Goal: Find specific page/section: Find specific page/section

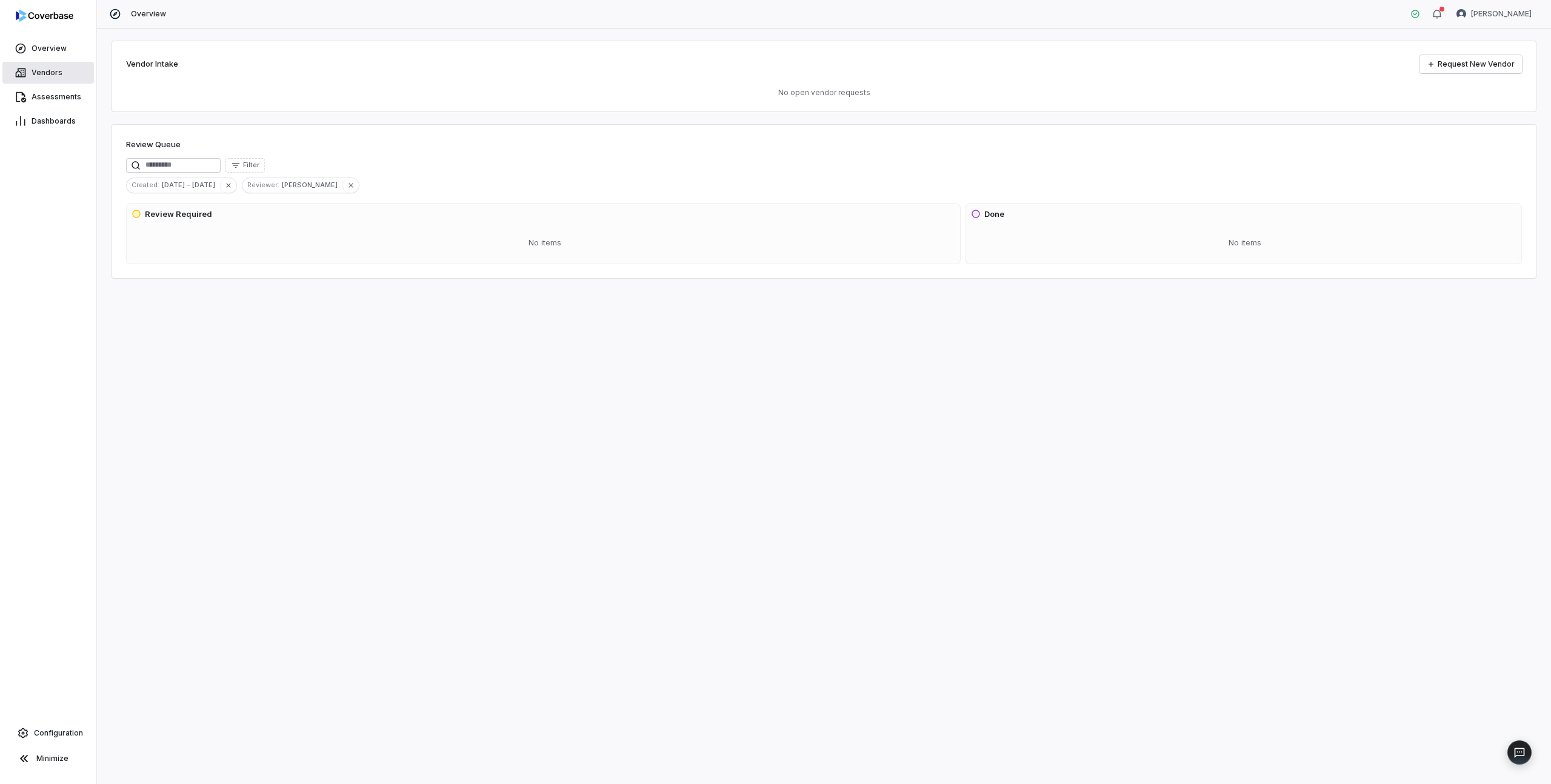
click at [62, 68] on link "Vendors" at bounding box center [48, 72] width 91 height 22
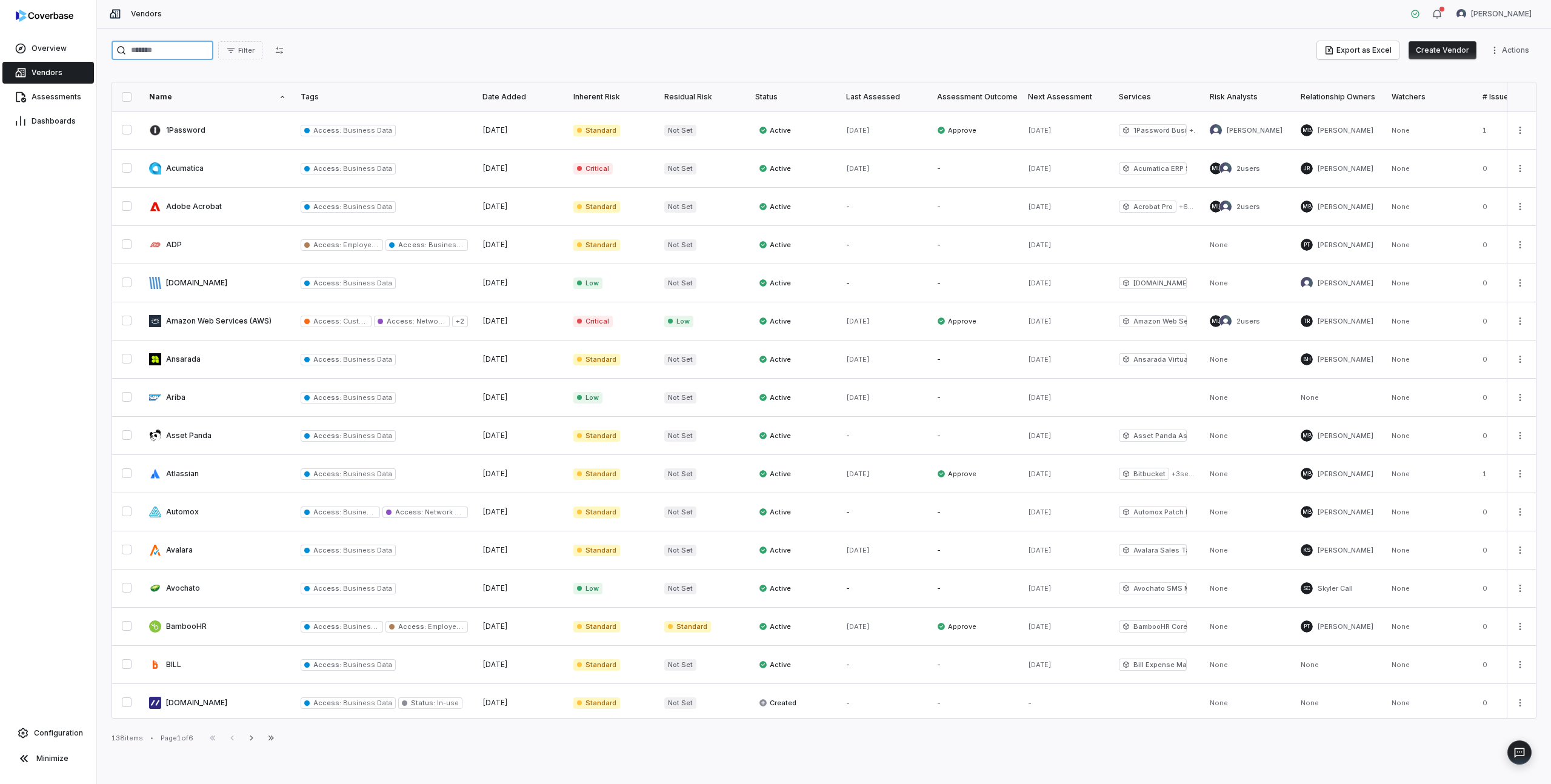
click at [178, 46] on input "search" at bounding box center [162, 50] width 102 height 19
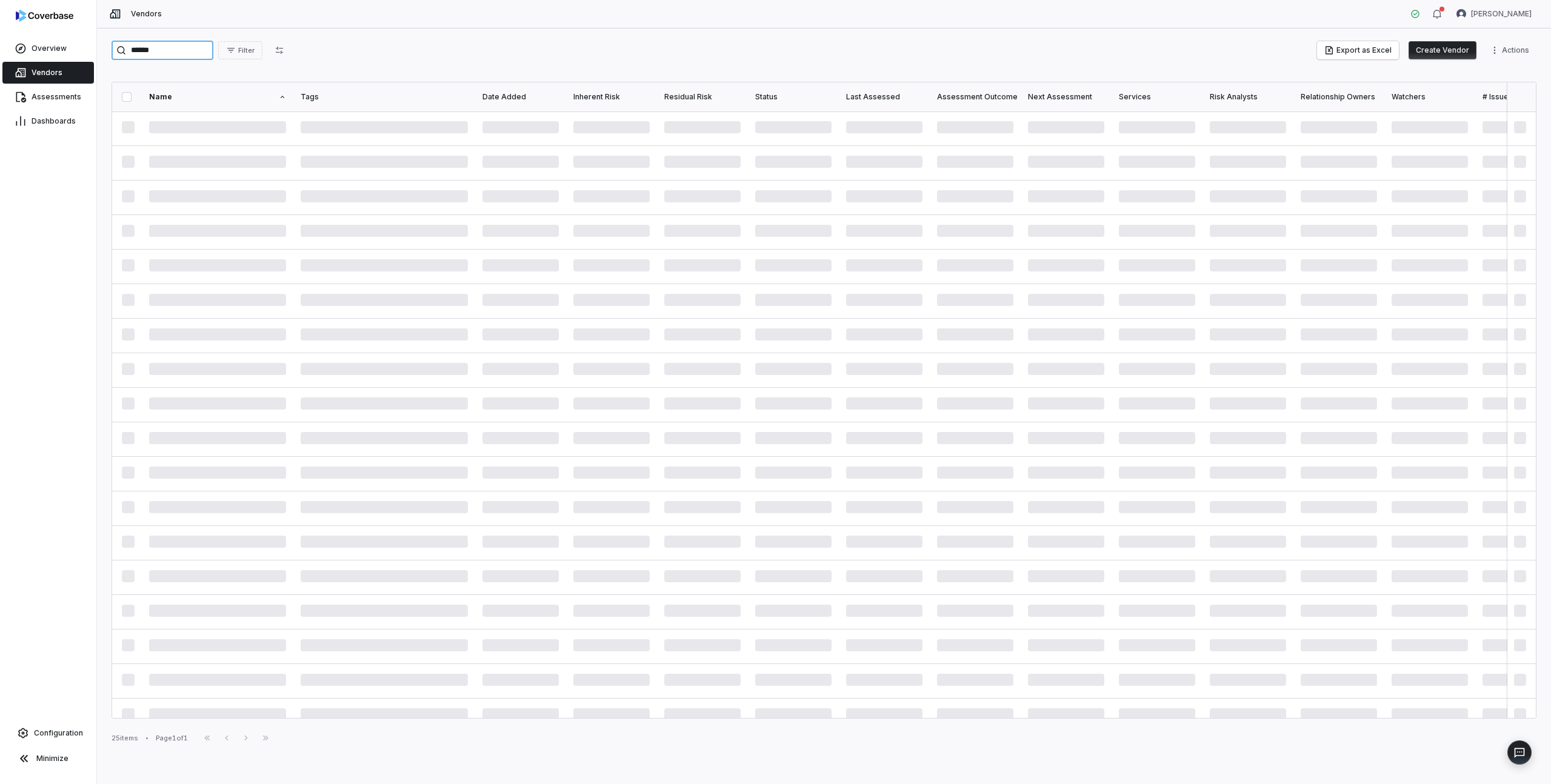
type input "*******"
click at [185, 131] on link at bounding box center [217, 130] width 151 height 38
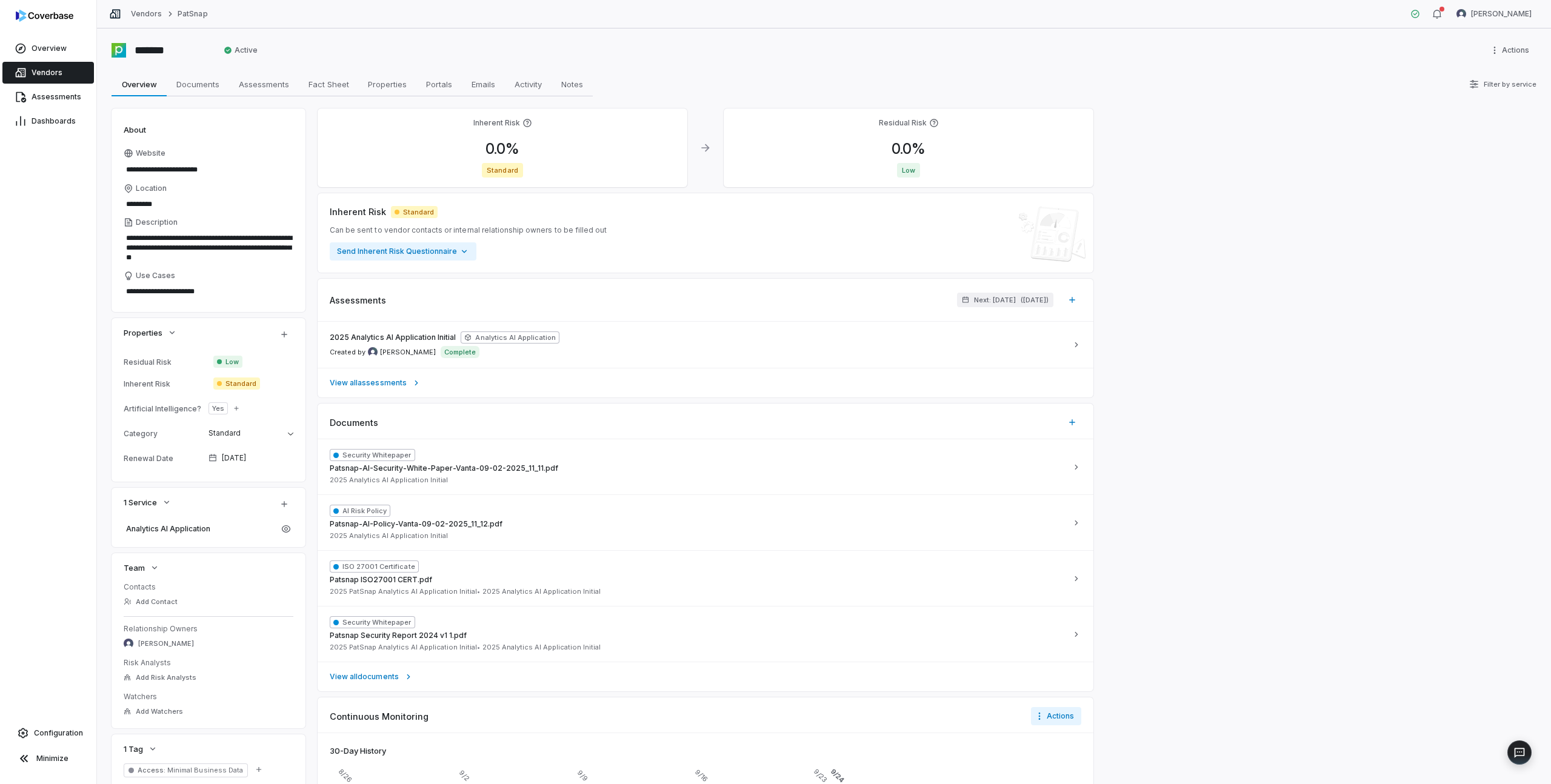
click at [48, 78] on link "Vendors" at bounding box center [48, 72] width 91 height 22
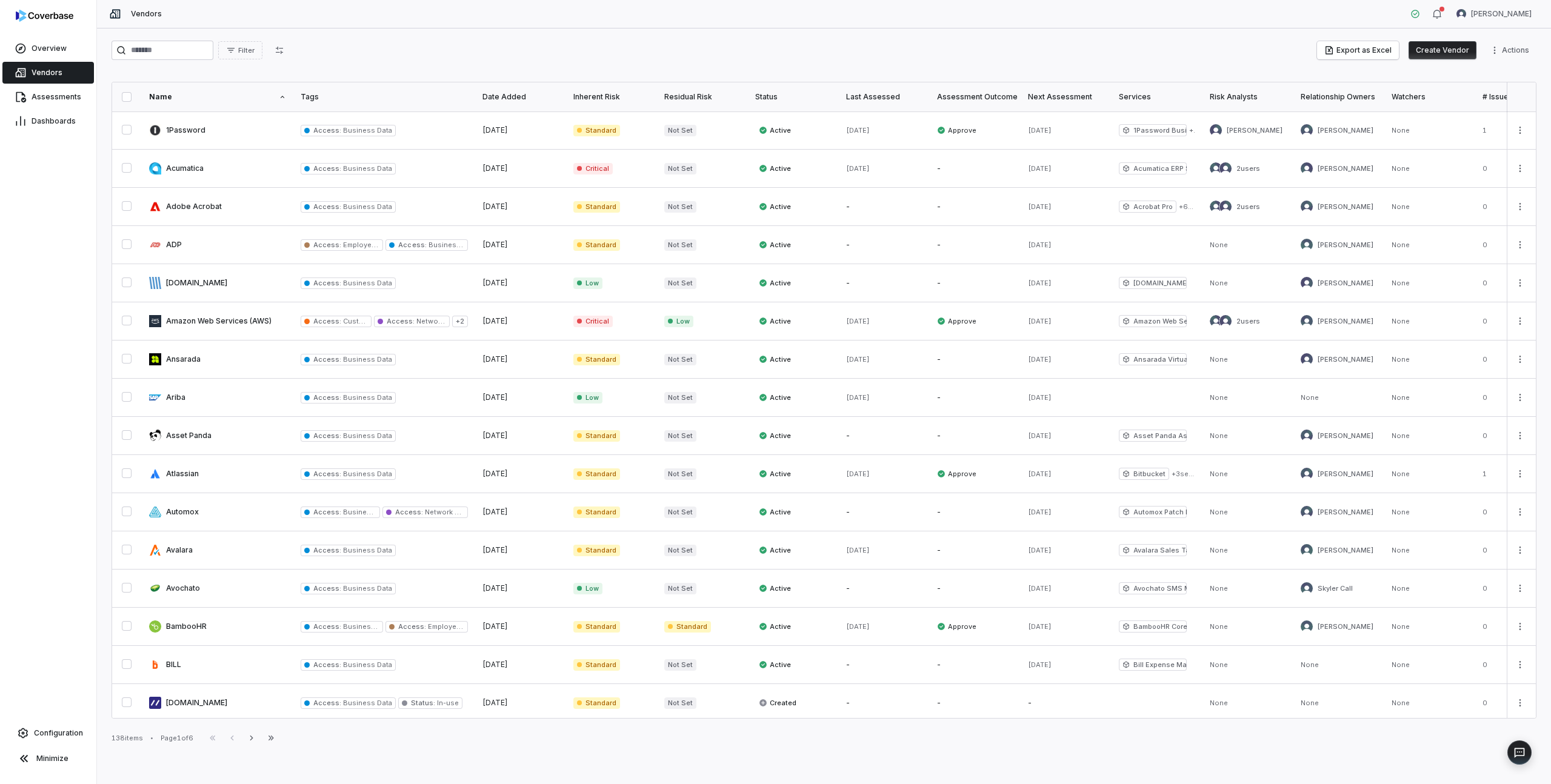
click at [40, 70] on span "Vendors" at bounding box center [47, 73] width 31 height 10
